Goal: Use online tool/utility

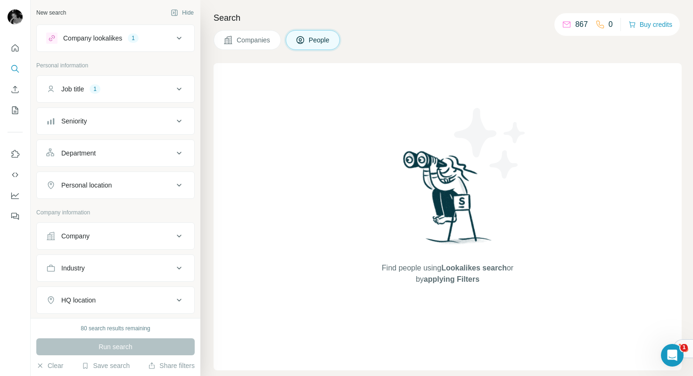
click at [454, 231] on img at bounding box center [448, 201] width 98 height 105
click at [115, 335] on div "80 search results remaining Run search Clear Save search Share filters" at bounding box center [116, 347] width 170 height 58
click at [120, 342] on div "Run search" at bounding box center [115, 347] width 158 height 17
click at [124, 245] on button "Company" at bounding box center [115, 236] width 157 height 23
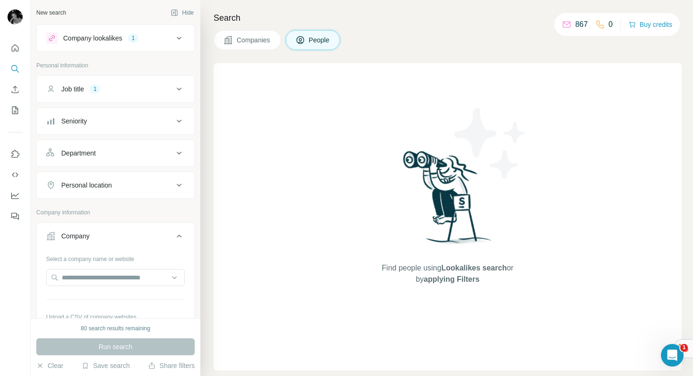
click at [122, 236] on div "Company" at bounding box center [109, 235] width 127 height 9
click at [123, 350] on div "Run search" at bounding box center [115, 347] width 158 height 17
